Goal: Task Accomplishment & Management: Manage account settings

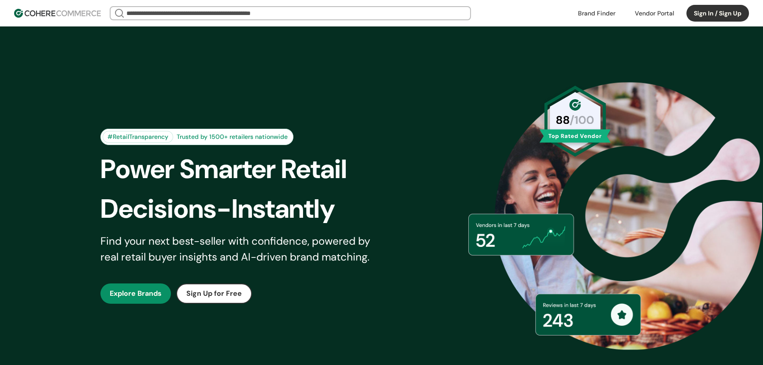
click at [259, 13] on input "search" at bounding box center [290, 13] width 331 height 12
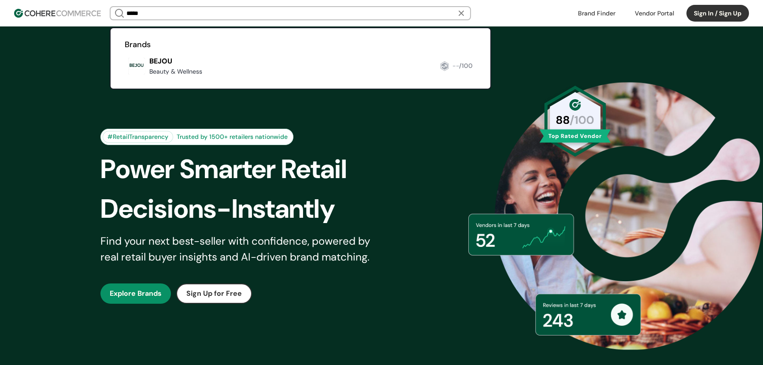
type input "*****"
drag, startPoint x: 181, startPoint y: 63, endPoint x: 187, endPoint y: 65, distance: 6.1
click at [125, 78] on link at bounding box center [125, 78] width 0 height 0
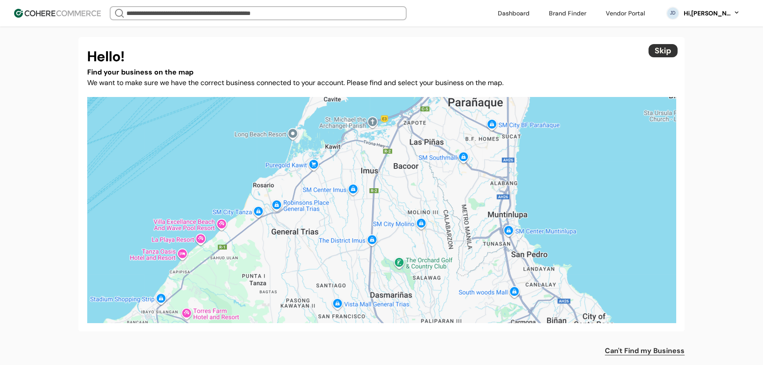
click at [711, 14] on div "Hi, Juliet Destura" at bounding box center [706, 13] width 48 height 9
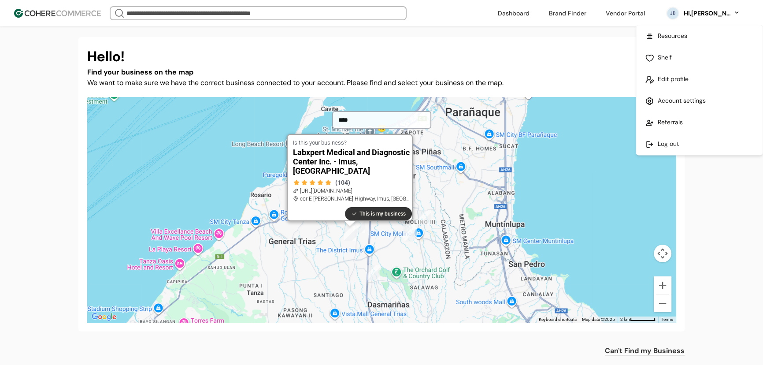
click at [678, 140] on link at bounding box center [699, 144] width 126 height 22
